Goal: Check status

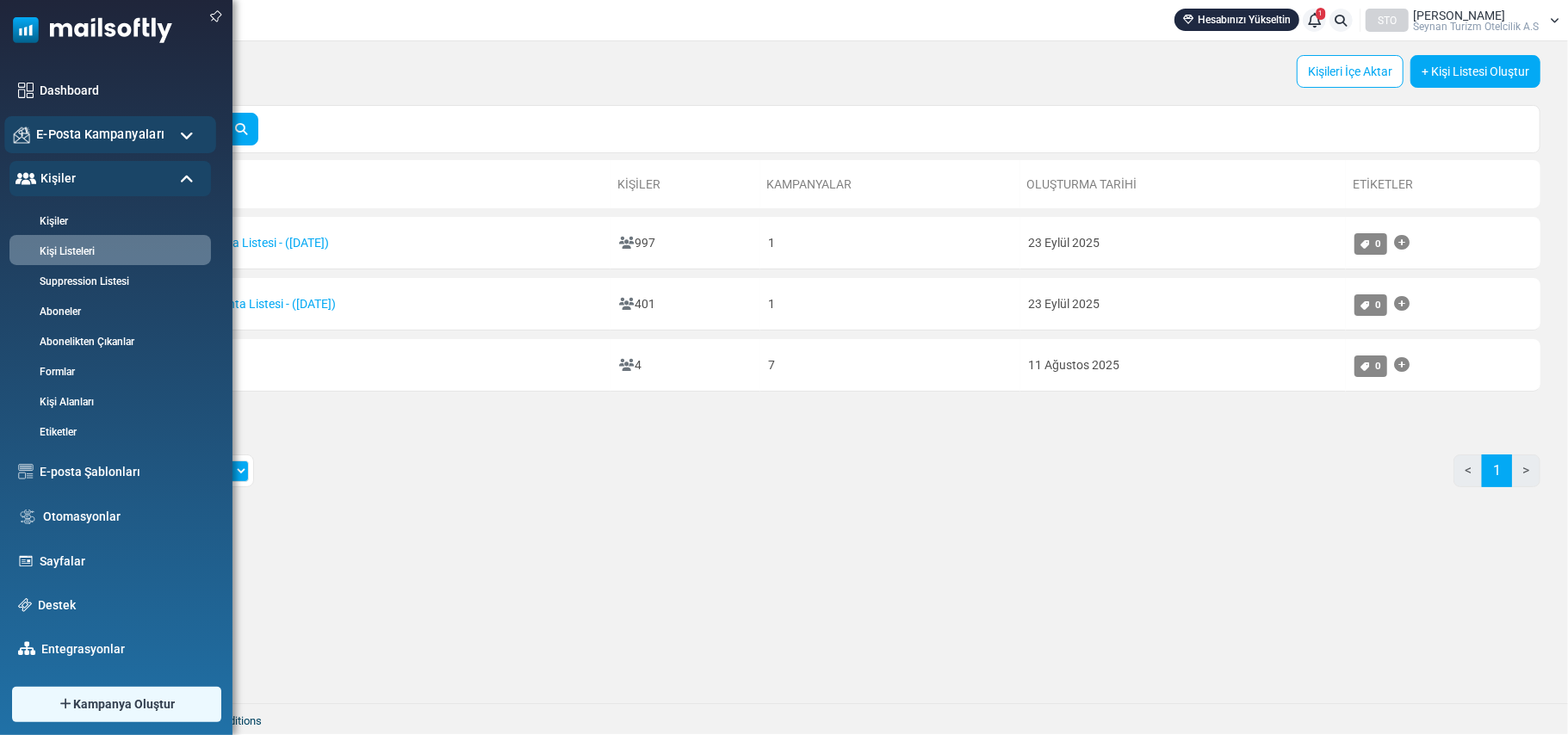
click at [140, 133] on span "E-Posta Kampanyaları" at bounding box center [101, 134] width 128 height 19
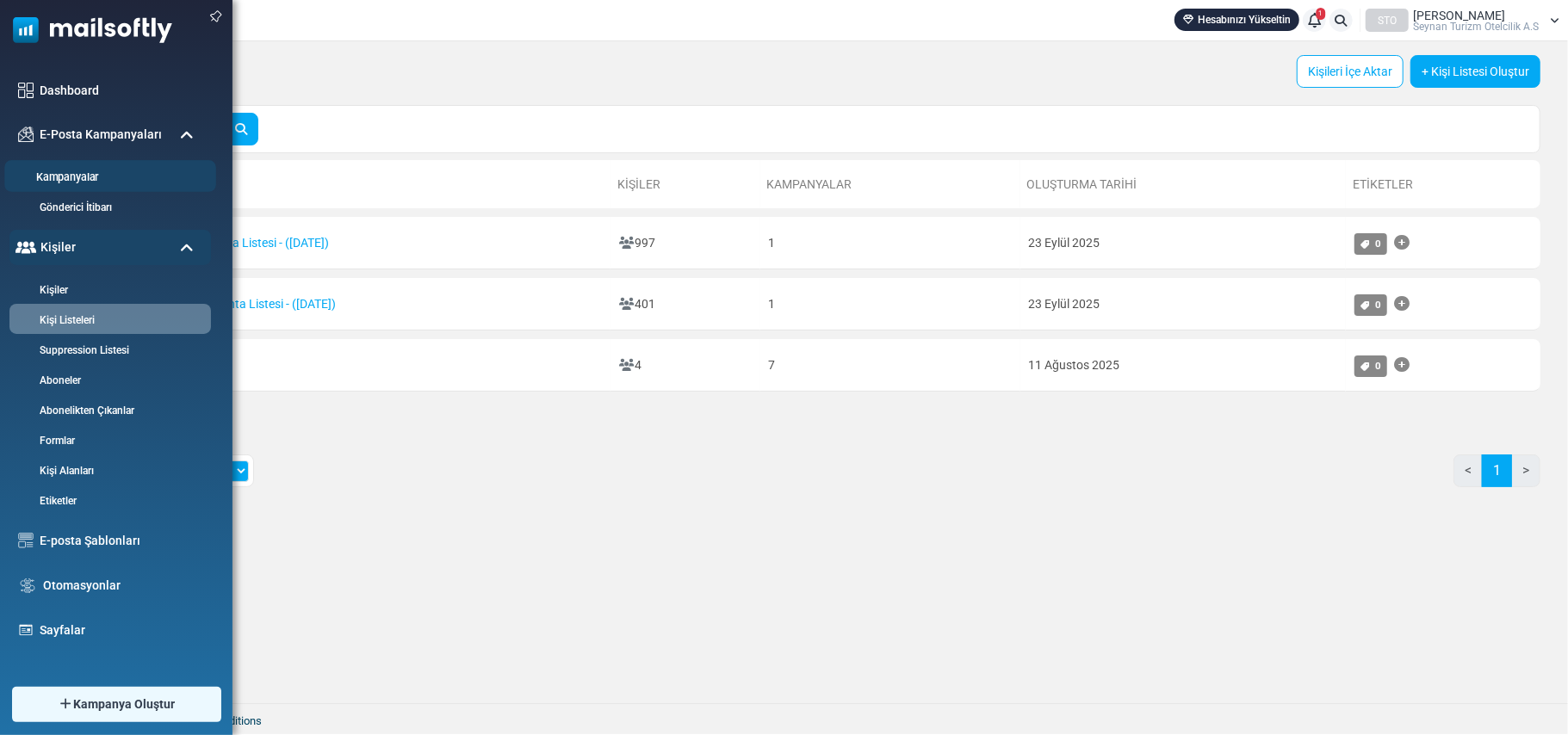
click at [80, 180] on link "Kampanyalar" at bounding box center [108, 177] width 207 height 16
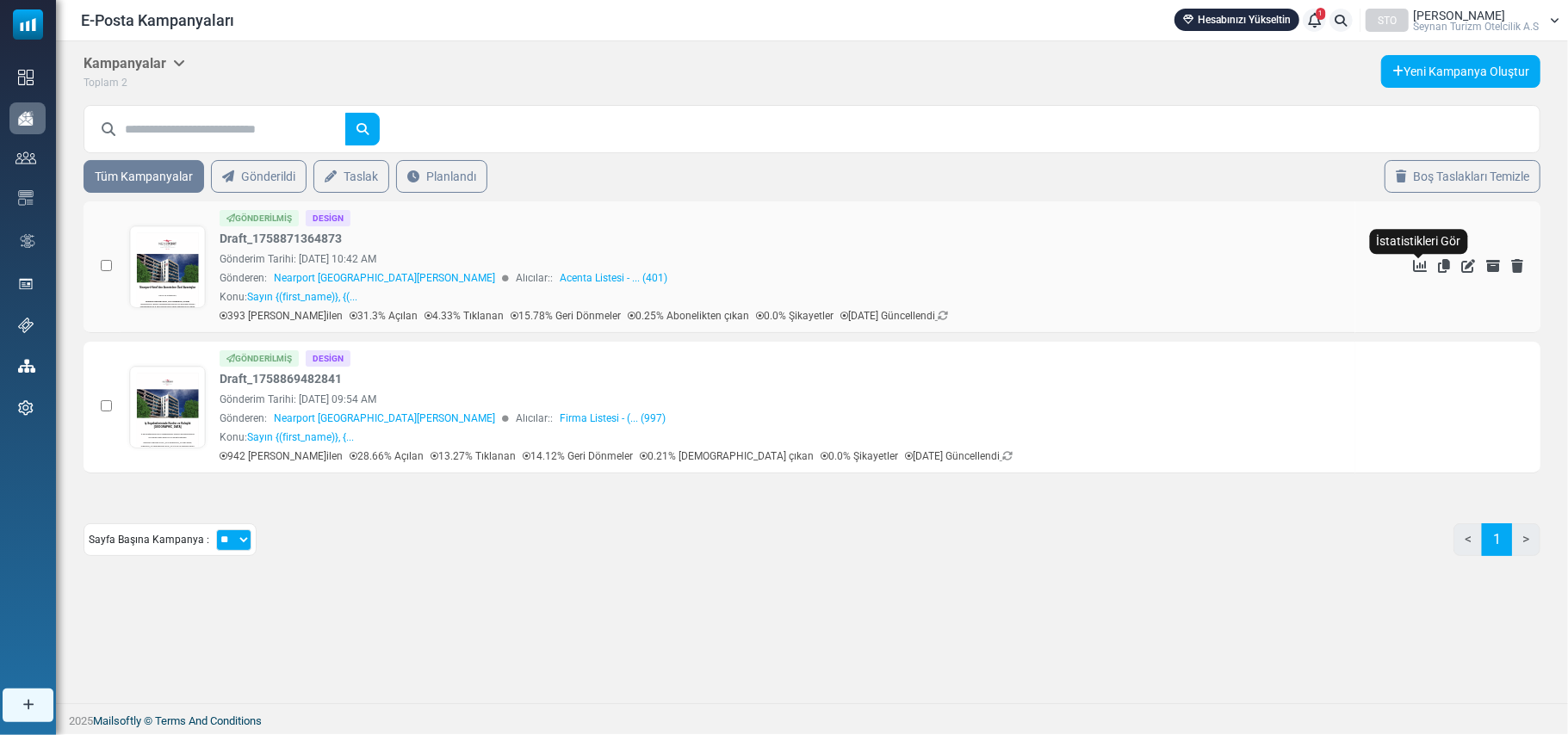
click at [1413, 265] on icon "İstatistikleri Gör" at bounding box center [1419, 265] width 13 height 13
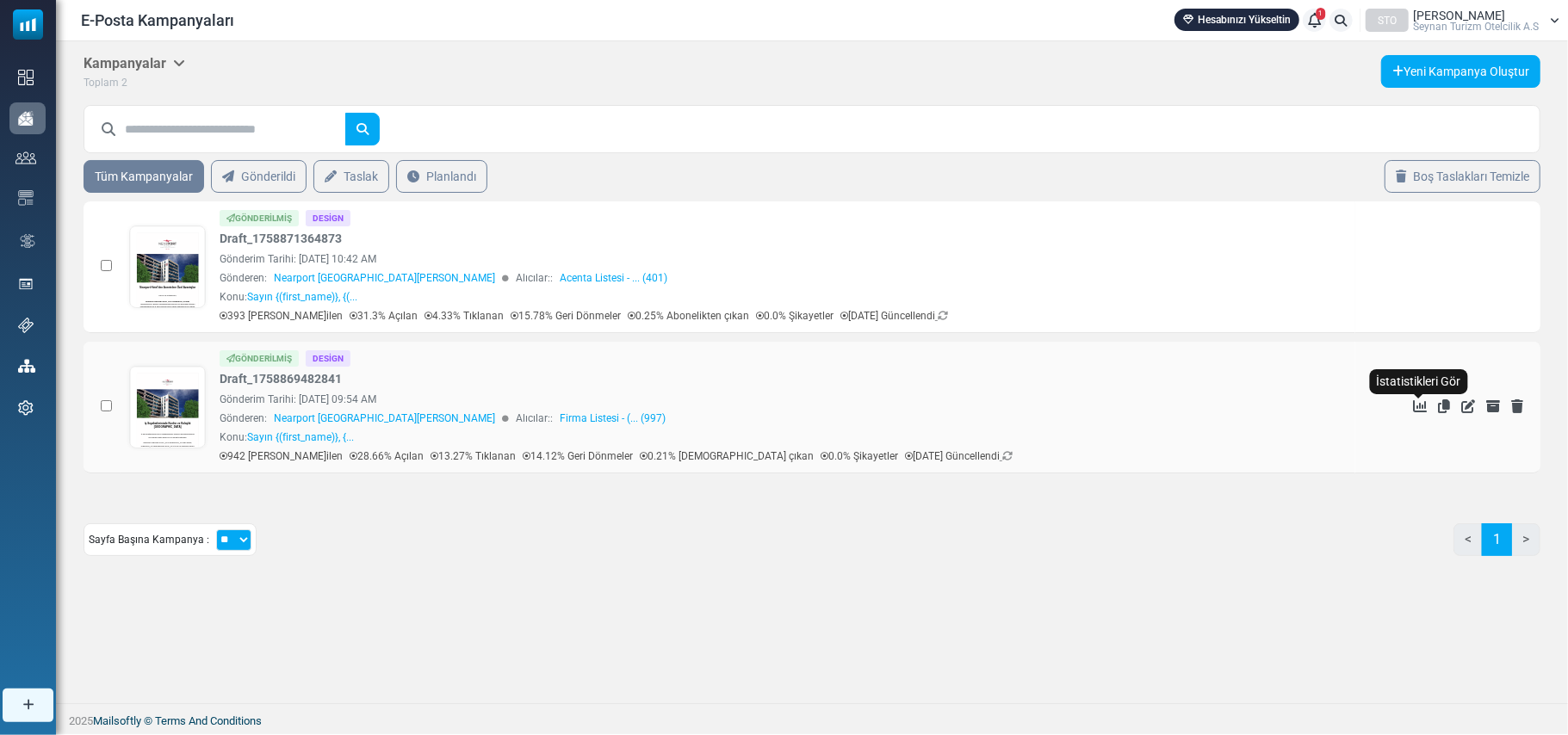
click at [1423, 403] on icon "İstatistikleri Gör" at bounding box center [1419, 405] width 13 height 13
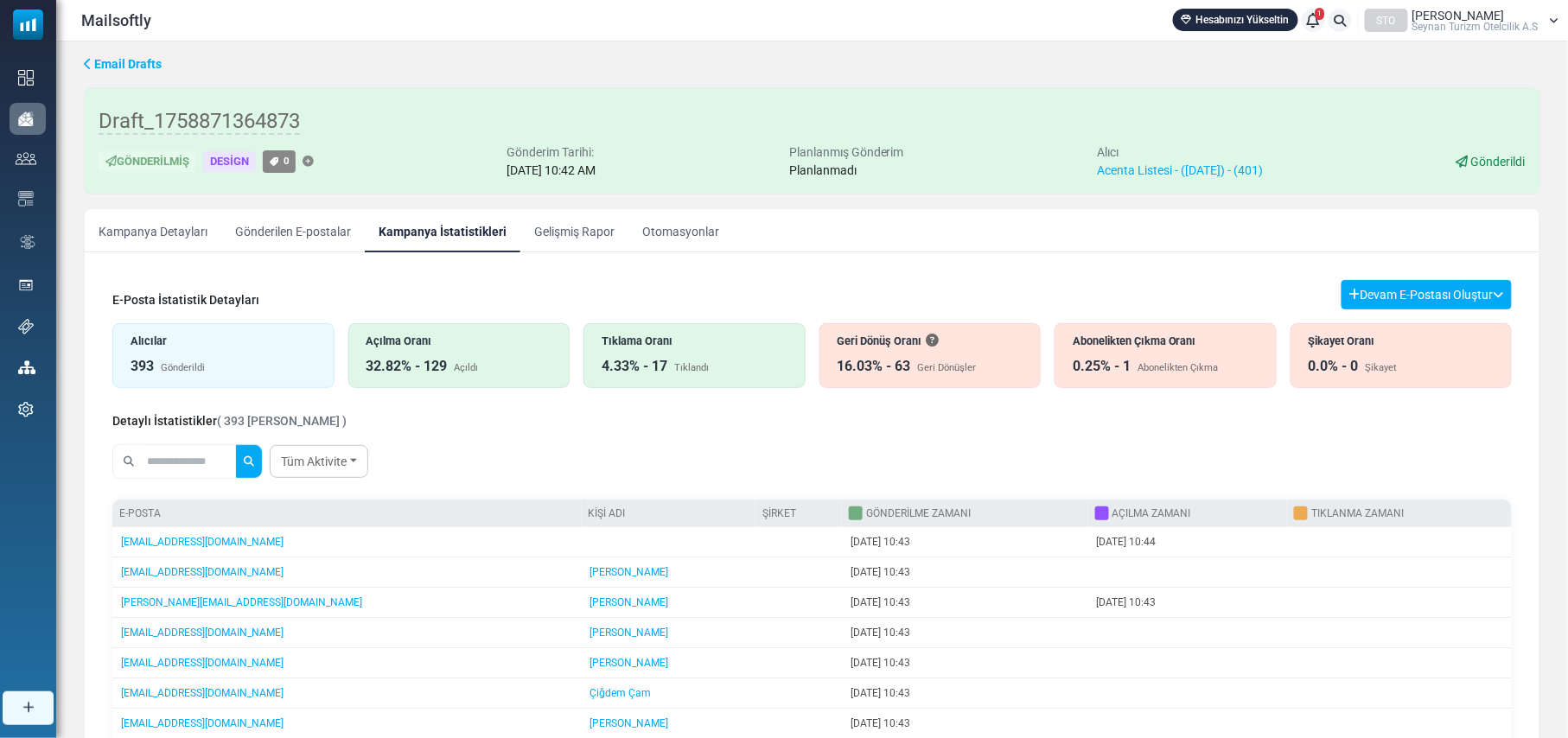
click at [163, 232] on link "Kampanya Detayları" at bounding box center [153, 231] width 137 height 43
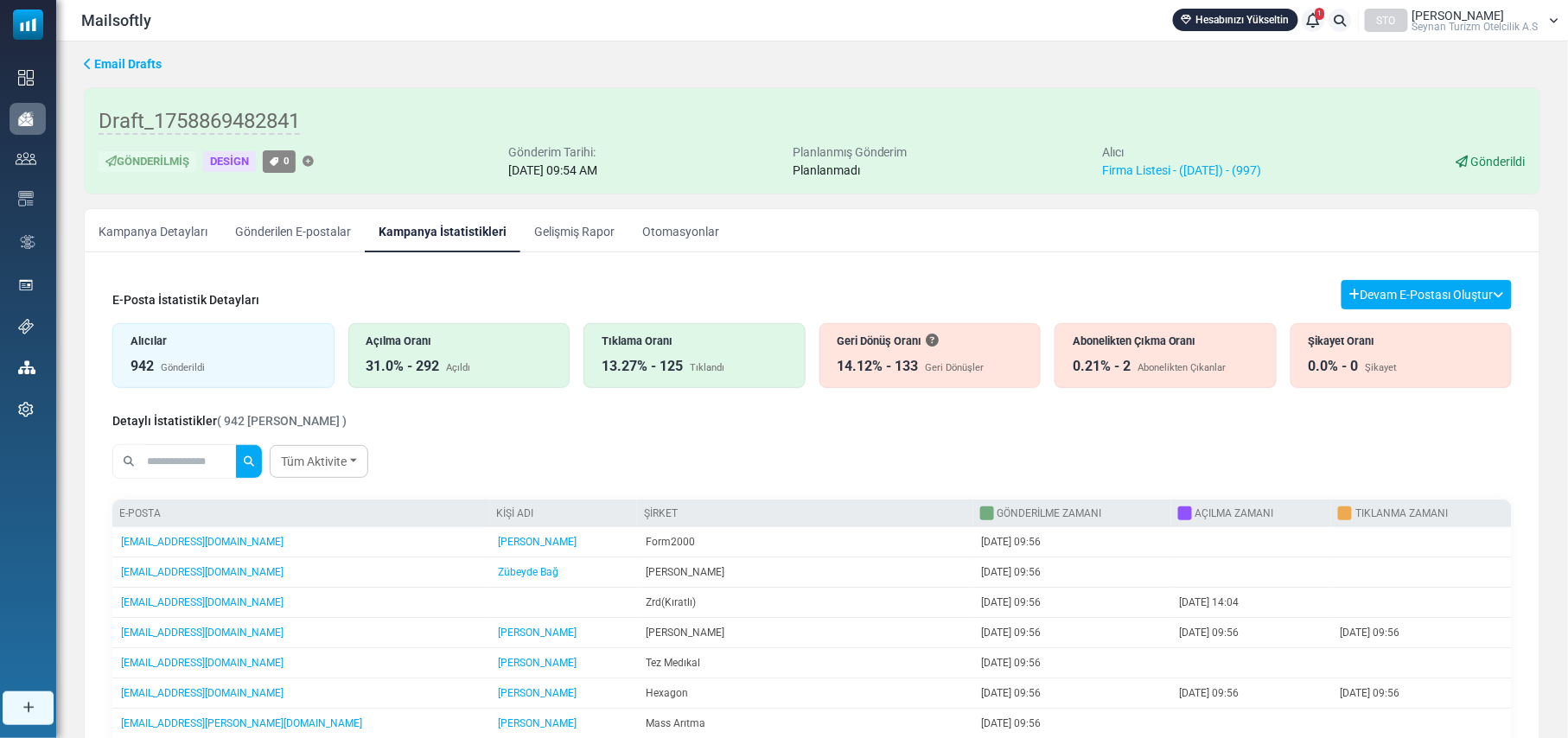
scroll to position [115, 0]
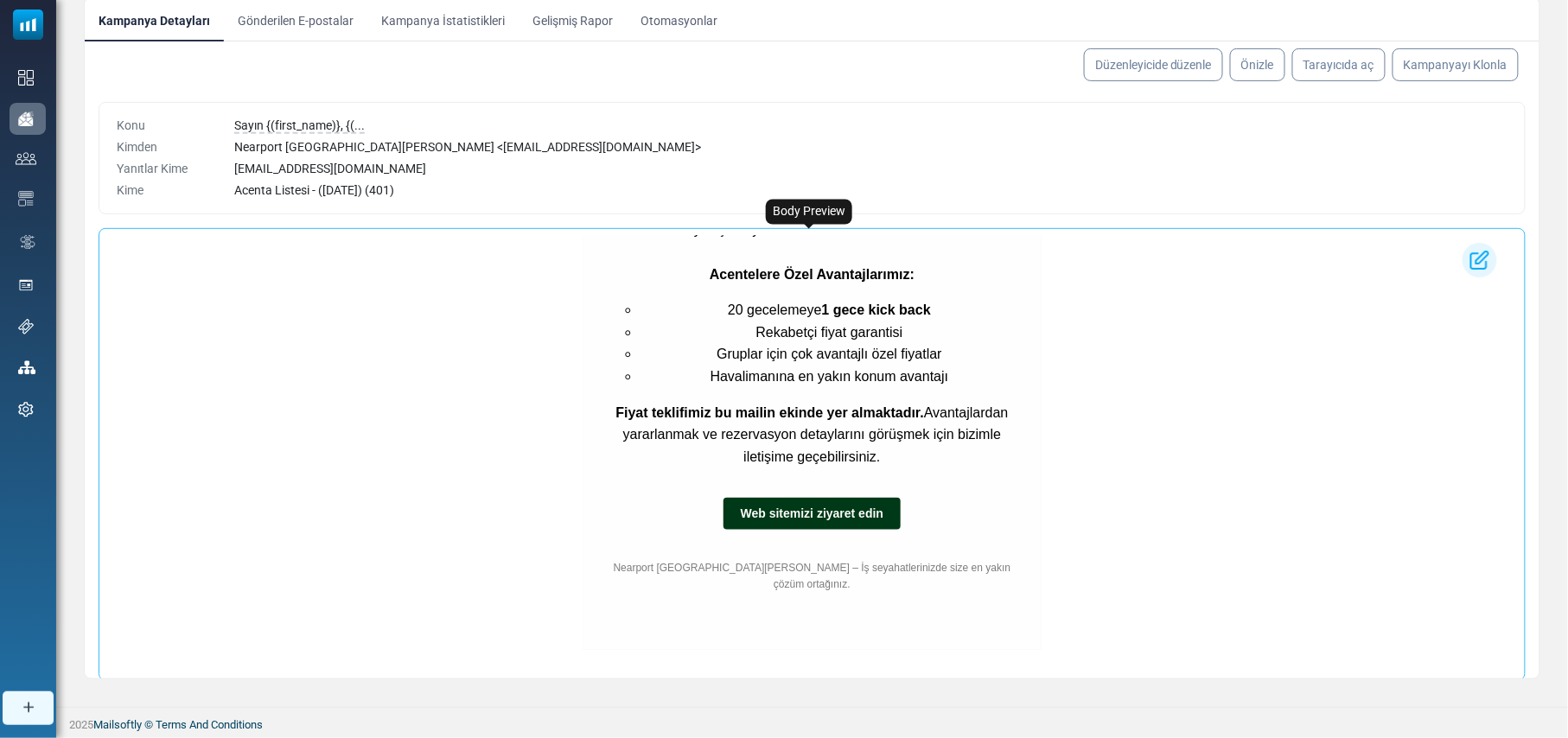
scroll to position [610, 0]
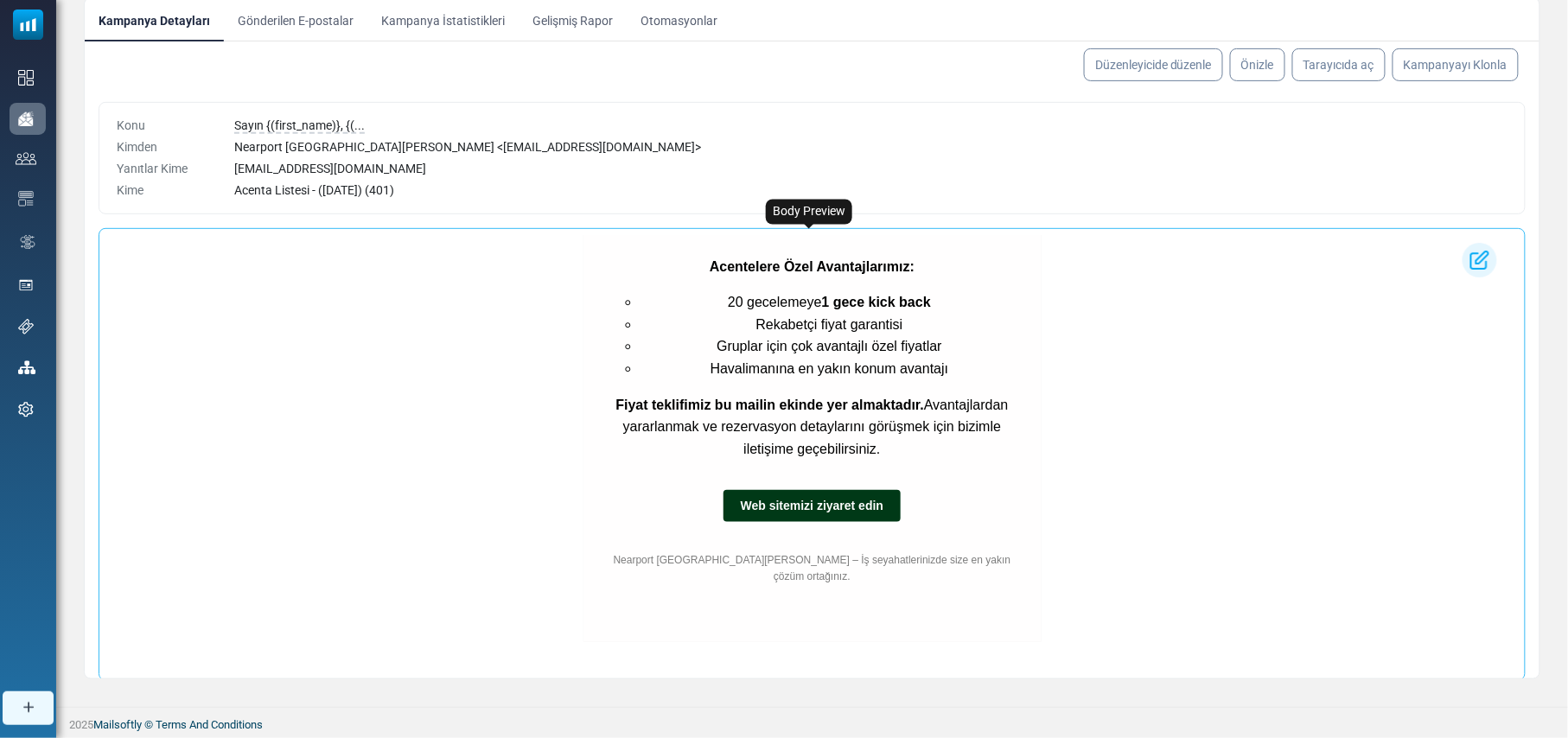
click at [342, 412] on div "Nearport Hotel’den Acentelere Özel Avantajlar Sayın {(iş ortağımız)}, [GEOGRAPH…" at bounding box center [811, 155] width 1411 height 1060
